Goal: Task Accomplishment & Management: Manage account settings

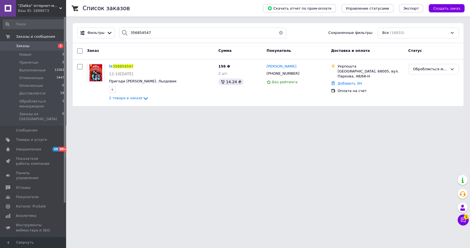
click at [279, 32] on button "button" at bounding box center [280, 33] width 11 height 11
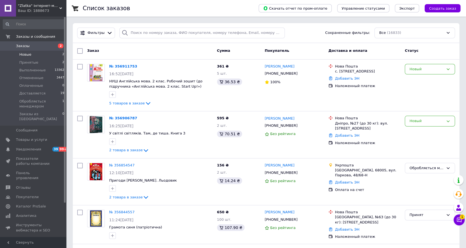
click at [23, 53] on span "Новые" at bounding box center [25, 54] width 12 height 5
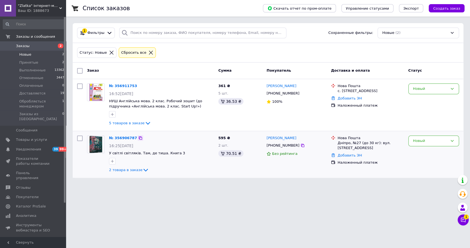
click at [139, 139] on icon at bounding box center [140, 137] width 3 height 3
click at [127, 70] on div "Заказ" at bounding box center [150, 71] width 131 height 10
click at [138, 85] on div at bounding box center [141, 86] width 6 height 6
click at [139, 85] on icon at bounding box center [140, 85] width 3 height 3
click at [466, 217] on span "1" at bounding box center [466, 216] width 5 height 5
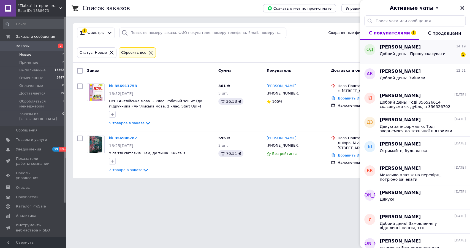
click at [399, 46] on span "[PERSON_NAME]" at bounding box center [400, 47] width 41 height 6
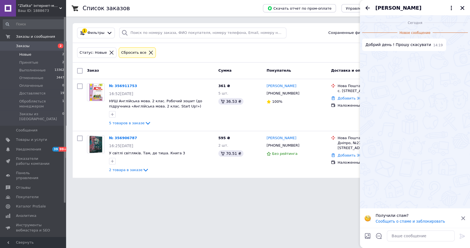
click at [143, 48] on div "Сбросить все" at bounding box center [137, 52] width 37 height 11
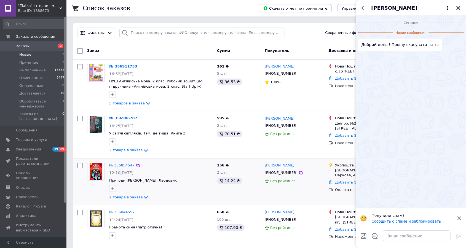
click at [182, 169] on div "№ 356854547 12:10[DATE] Пригоди [PERSON_NAME]. [PERSON_NAME] 2 товара в заказе" at bounding box center [161, 182] width 108 height 42
click at [458, 6] on icon "Закрыть" at bounding box center [457, 8] width 5 height 5
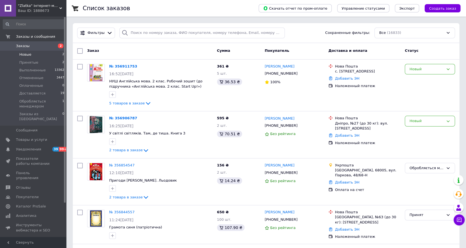
click at [119, 166] on link "№ 356854547" at bounding box center [121, 165] width 25 height 4
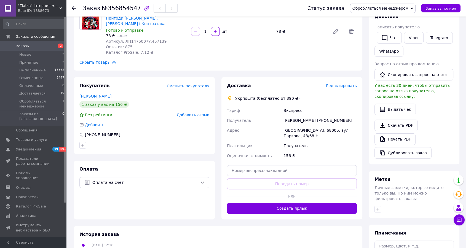
scroll to position [31, 0]
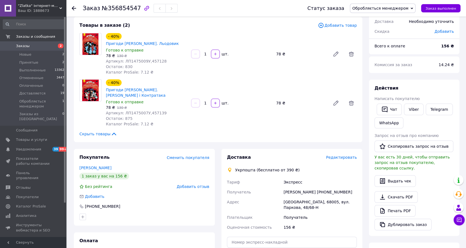
click at [371, 5] on span "Обробляється менеджером" at bounding box center [383, 8] width 66 height 9
click at [368, 37] on li "Отменен" at bounding box center [382, 36] width 65 height 8
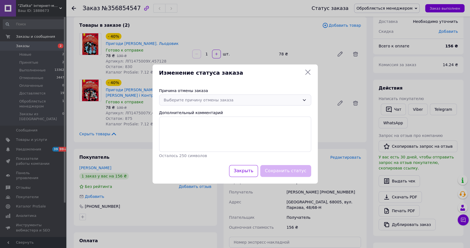
click at [218, 102] on div "Выберите причину отмены заказа" at bounding box center [232, 100] width 136 height 6
click at [194, 144] on li "По просьбе покупателя" at bounding box center [236, 143] width 152 height 10
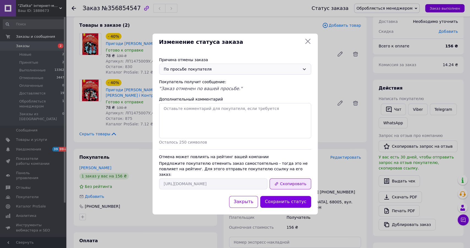
click at [296, 179] on button "Скопировать" at bounding box center [290, 183] width 41 height 11
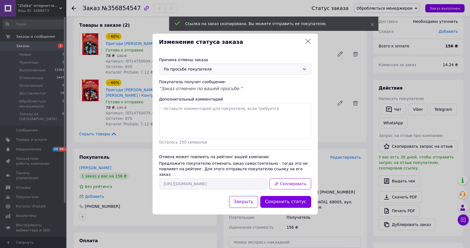
click at [246, 196] on button "Закрыть" at bounding box center [243, 202] width 29 height 12
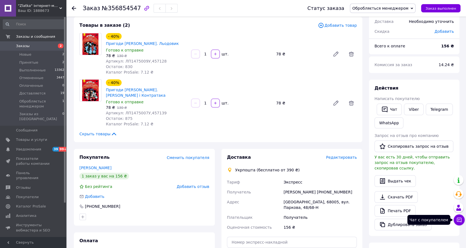
click at [459, 220] on icon at bounding box center [459, 220] width 6 height 6
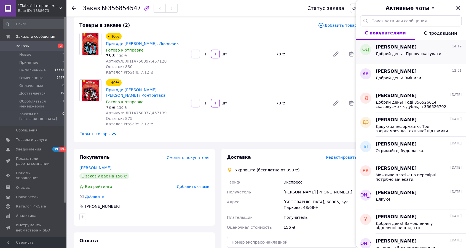
click at [391, 48] on span "[PERSON_NAME]" at bounding box center [395, 47] width 41 height 6
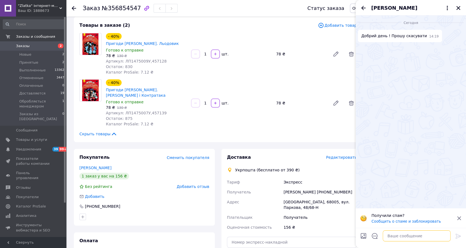
drag, startPoint x: 397, startPoint y: 237, endPoint x: 399, endPoint y: 236, distance: 2.8
click at [399, 236] on textarea at bounding box center [416, 235] width 68 height 11
paste textarea "[URL][DOMAIN_NAME]"
type textarea "Добрий день! [URL][DOMAIN_NAME]"
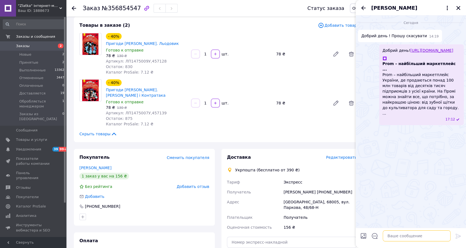
click at [405, 237] on textarea at bounding box center [416, 235] width 68 height 11
type textarea "Скасуте, будь ласка самостійно, щоб це не вплинула на наш рейтинг"
click at [458, 237] on icon at bounding box center [457, 236] width 5 height 5
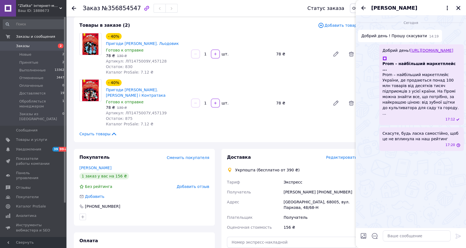
click at [457, 10] on icon "Закрыть" at bounding box center [457, 8] width 5 height 5
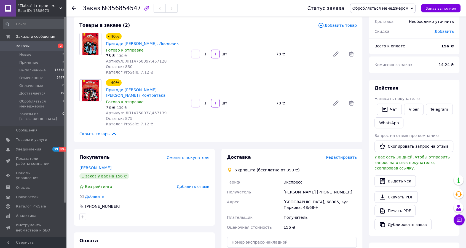
click at [32, 46] on span "Заказы" at bounding box center [33, 46] width 35 height 5
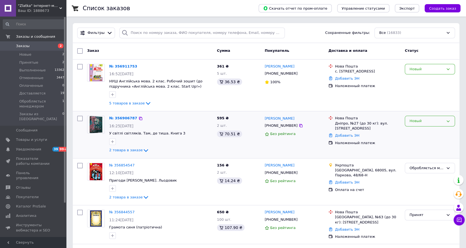
click at [415, 123] on div "Новый" at bounding box center [426, 121] width 34 height 6
click at [413, 132] on li "Принят" at bounding box center [430, 133] width 50 height 10
click at [412, 72] on div "Новый" at bounding box center [426, 69] width 34 height 6
click at [420, 112] on li "Обробляється менеджером" at bounding box center [430, 114] width 50 height 16
